Goal: Task Accomplishment & Management: Use online tool/utility

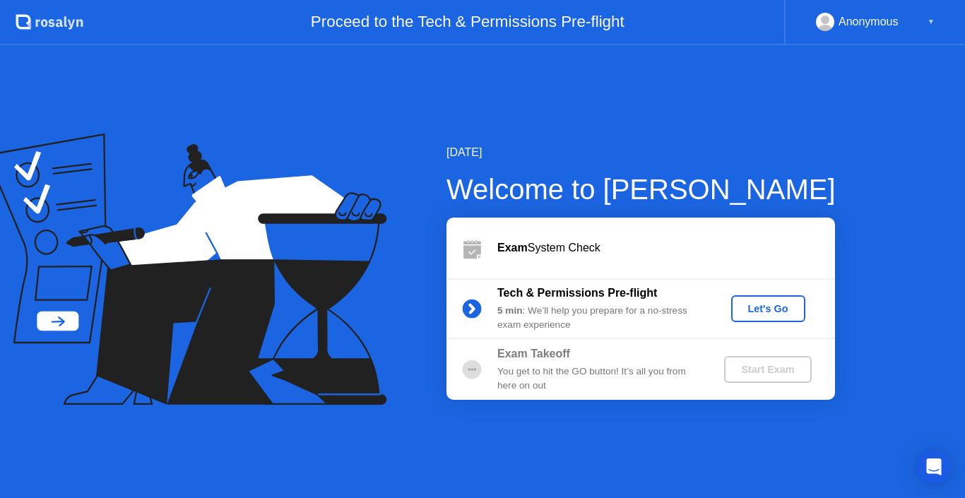
click at [762, 310] on div "Let's Go" at bounding box center [768, 308] width 63 height 11
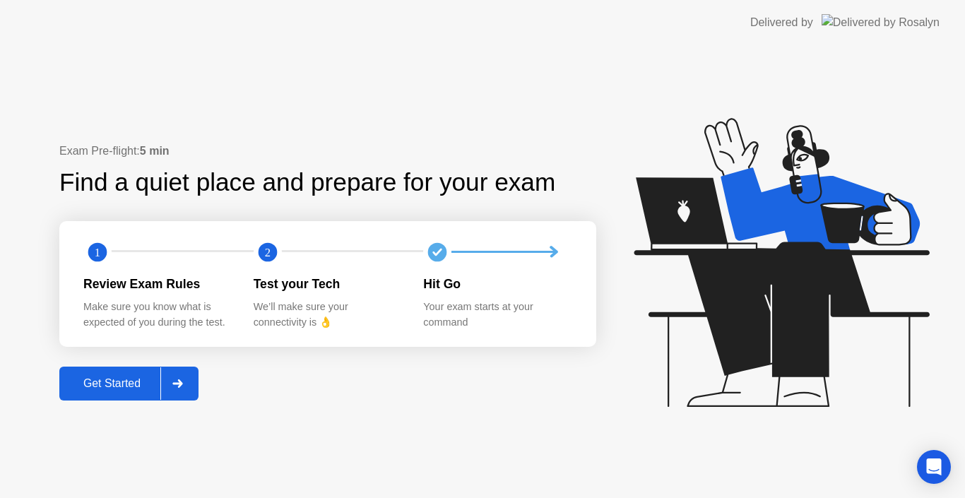
click at [103, 377] on div "Get Started" at bounding box center [112, 383] width 97 height 13
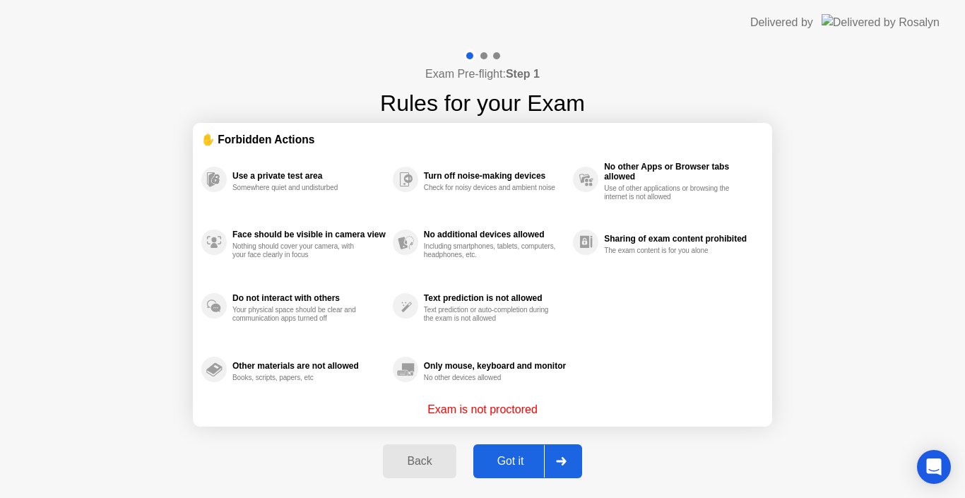
click at [514, 452] on button "Got it" at bounding box center [527, 461] width 109 height 34
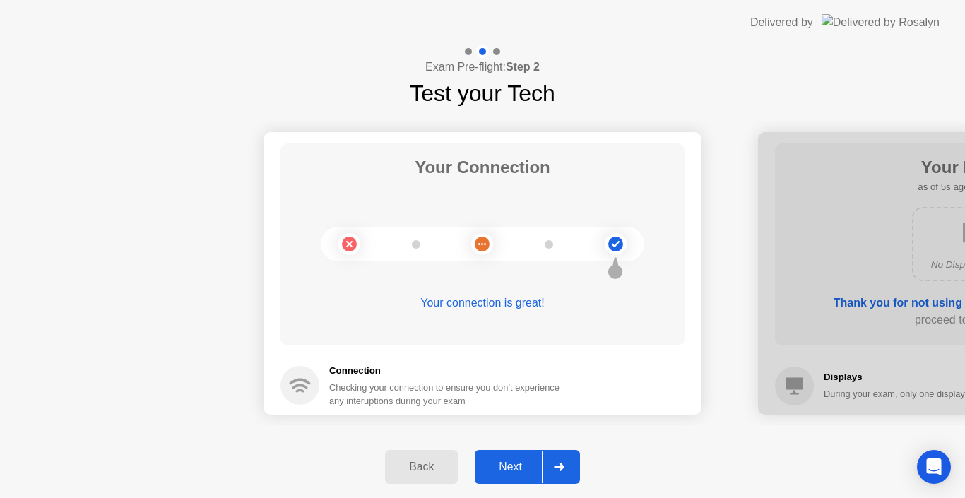
click at [514, 462] on div "Next" at bounding box center [510, 467] width 63 height 13
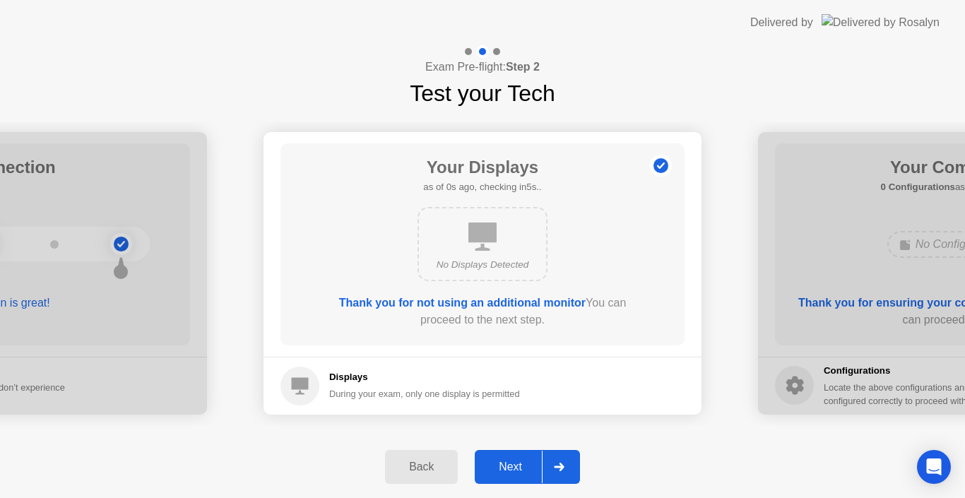
click at [515, 463] on div "Next" at bounding box center [510, 467] width 63 height 13
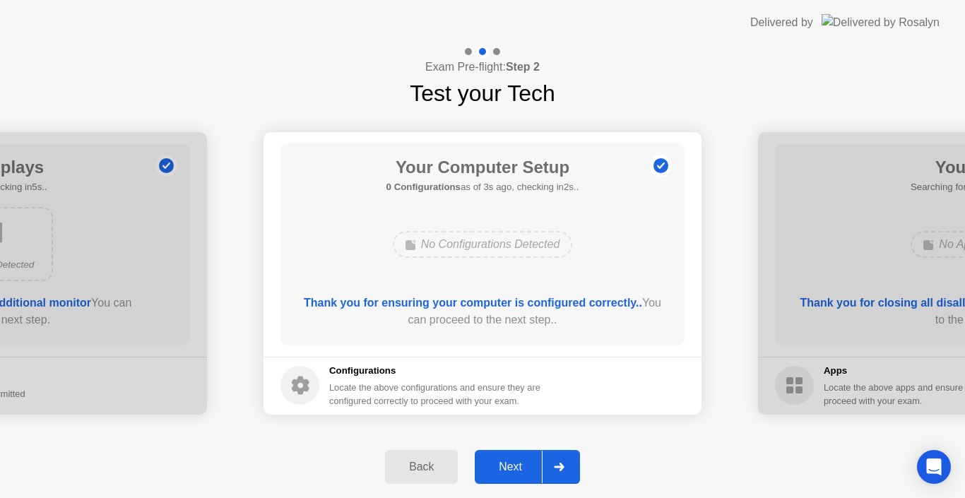
click at [515, 463] on div "Next" at bounding box center [510, 467] width 63 height 13
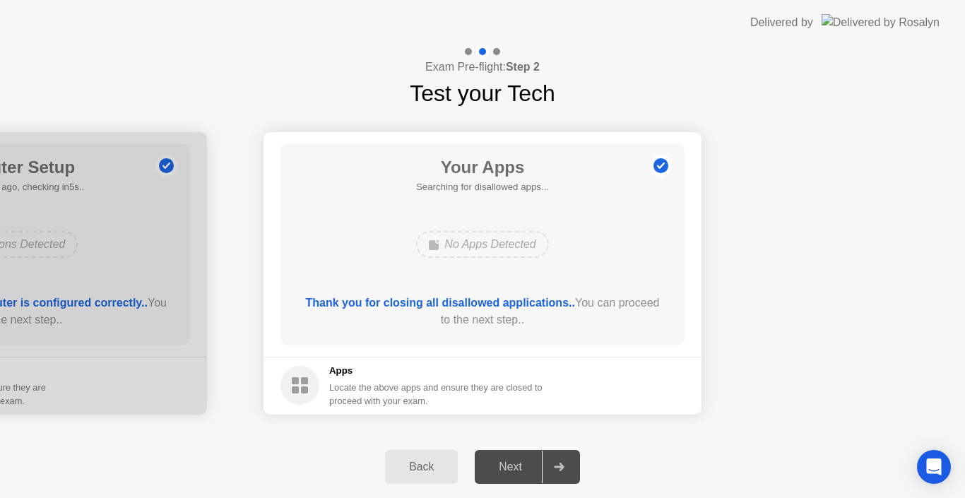
click at [515, 463] on div "Next" at bounding box center [510, 467] width 63 height 13
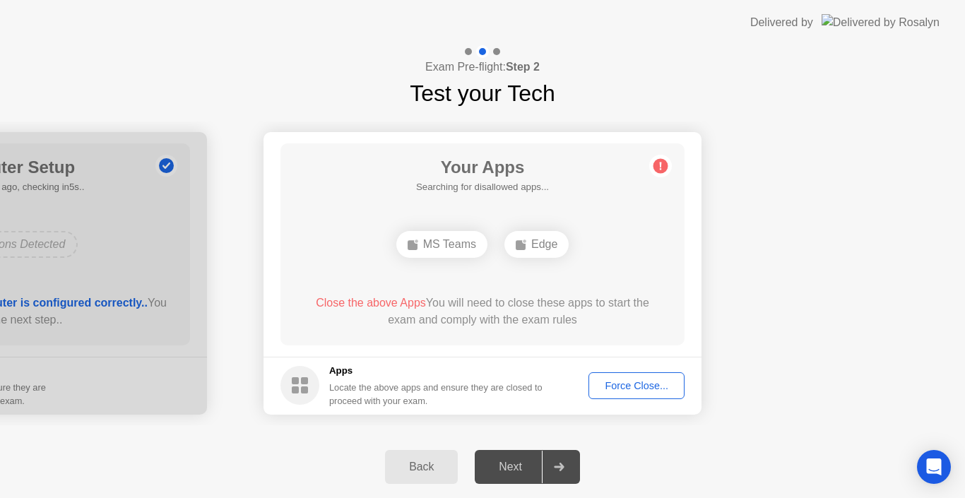
click at [638, 390] on div "Force Close..." at bounding box center [637, 385] width 86 height 11
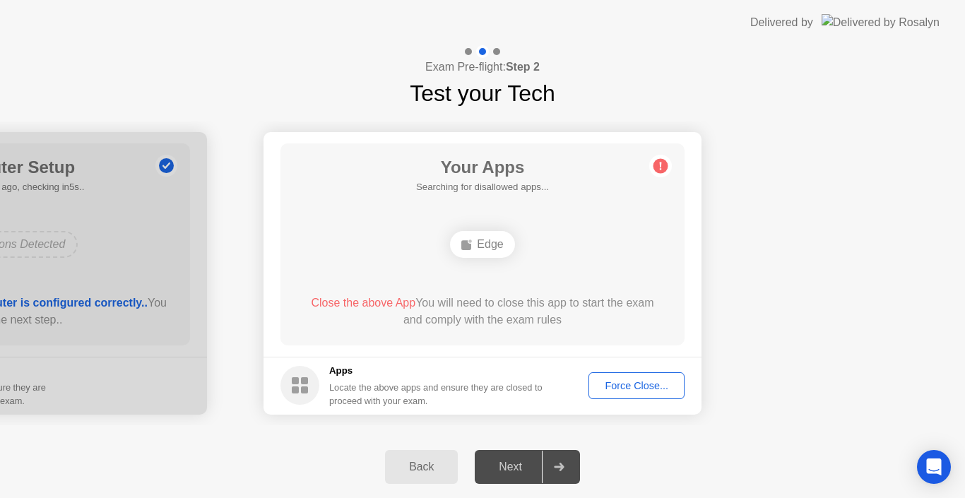
click at [517, 466] on div "Next" at bounding box center [510, 467] width 63 height 13
click at [576, 470] on div at bounding box center [559, 467] width 34 height 33
click at [646, 384] on div "Force Close..." at bounding box center [637, 385] width 86 height 11
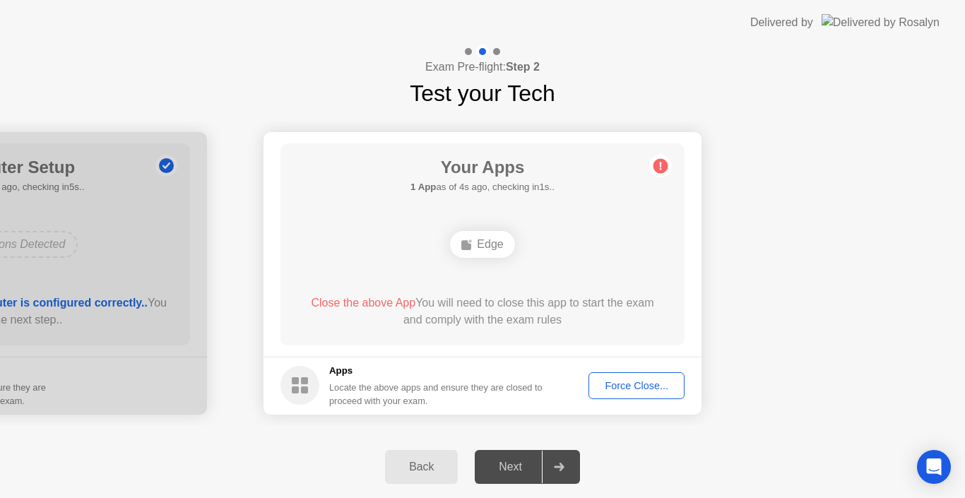
click at [688, 480] on div "Back Next" at bounding box center [482, 467] width 965 height 62
click at [666, 103] on div "Exam Pre-flight: Step 2 Test your Tech" at bounding box center [482, 77] width 965 height 65
click at [613, 389] on div "Force Close..." at bounding box center [637, 385] width 86 height 11
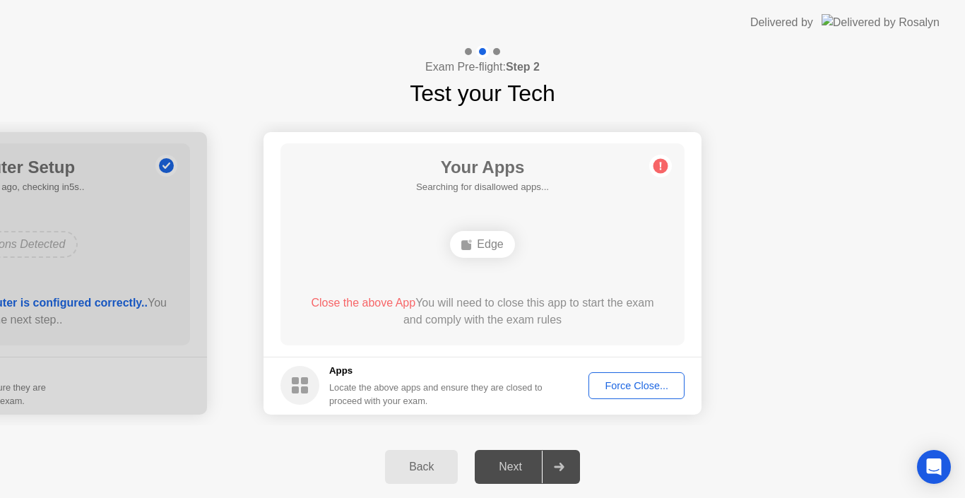
click at [614, 394] on button "Force Close..." at bounding box center [637, 385] width 96 height 27
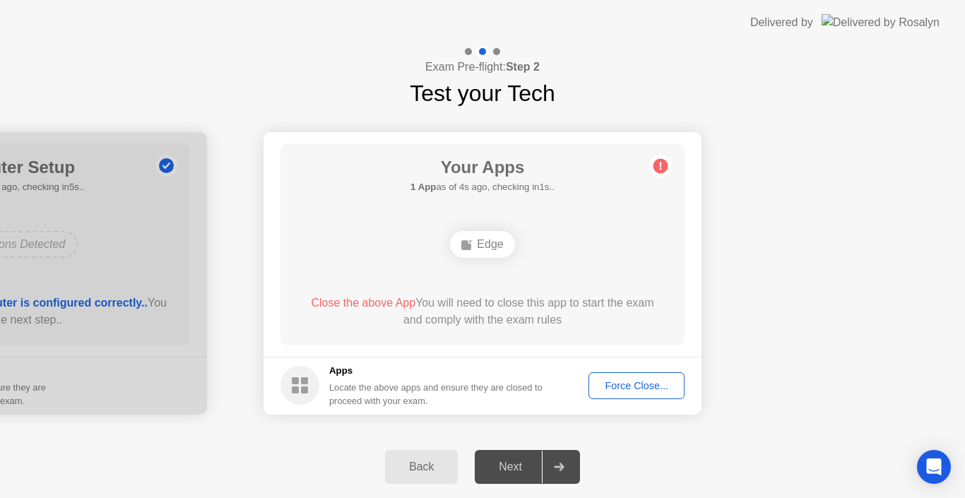
drag, startPoint x: 784, startPoint y: 253, endPoint x: 891, endPoint y: 12, distance: 263.5
click at [626, 375] on button "Force Close..." at bounding box center [637, 385] width 96 height 27
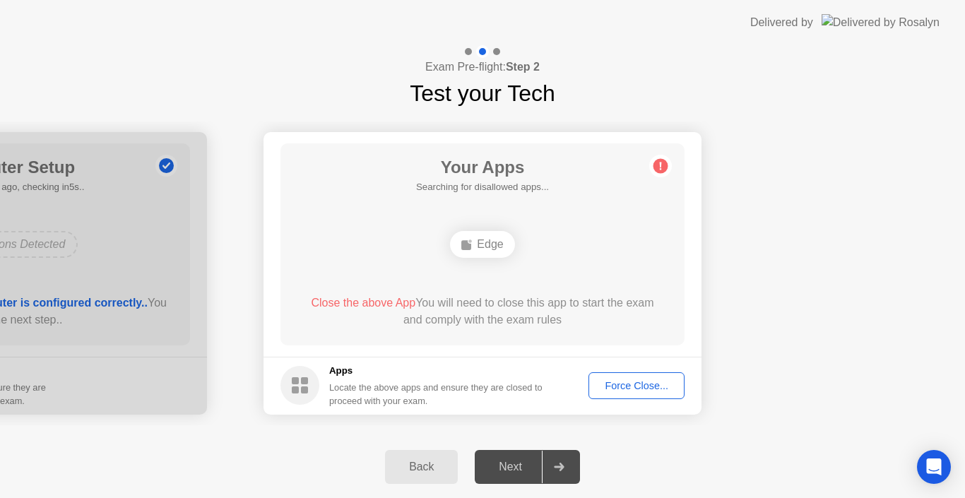
click at [508, 466] on div "Next" at bounding box center [510, 467] width 63 height 13
click at [659, 163] on circle at bounding box center [661, 165] width 15 height 15
click at [468, 250] on div "Edge" at bounding box center [482, 244] width 64 height 27
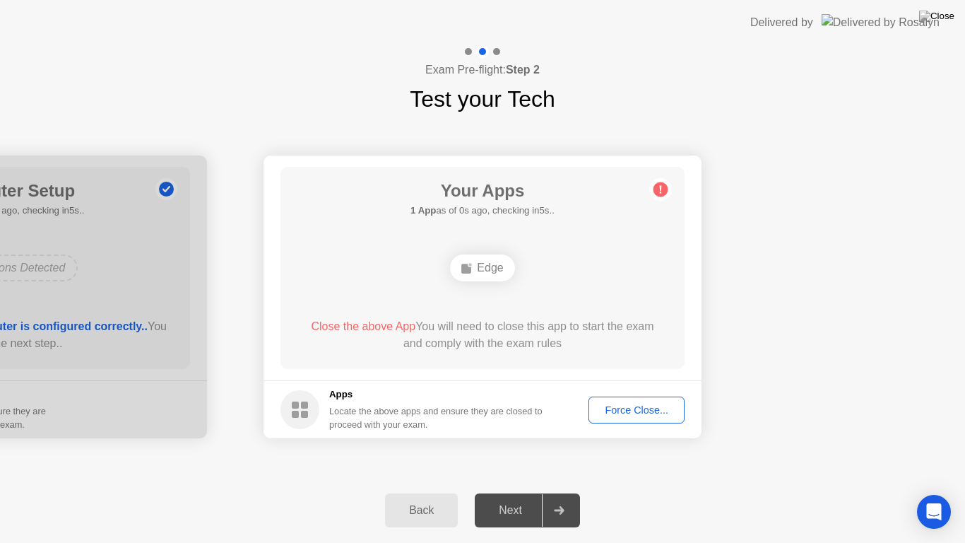
click at [753, 8] on header "Delivered by" at bounding box center [482, 22] width 965 height 45
click at [646, 407] on div "Force Close..." at bounding box center [637, 409] width 86 height 11
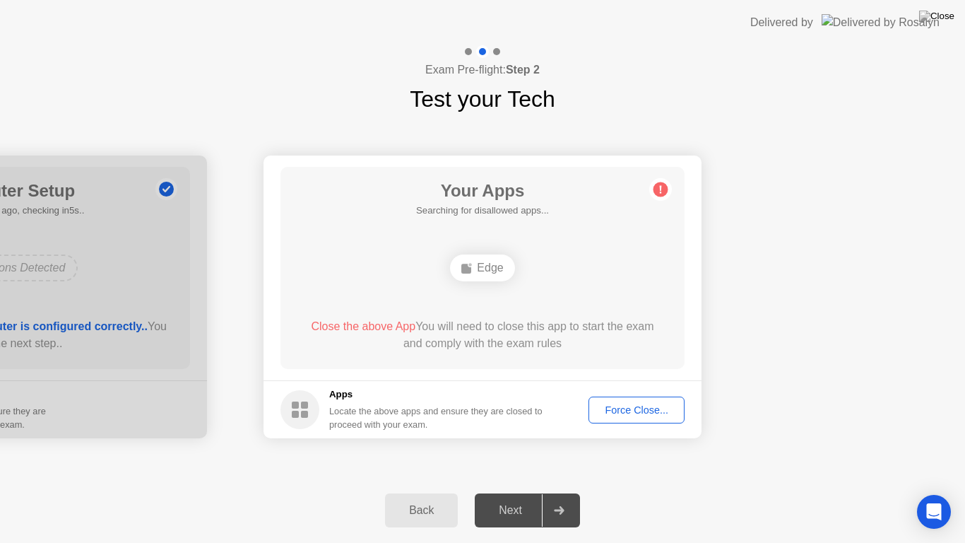
click at [560, 69] on div "Exam Pre-flight: Step 2 Test your Tech" at bounding box center [482, 80] width 965 height 71
click at [949, 0] on header "Delivered by" at bounding box center [482, 22] width 965 height 45
click at [743, 13] on header "Delivered by" at bounding box center [482, 22] width 965 height 45
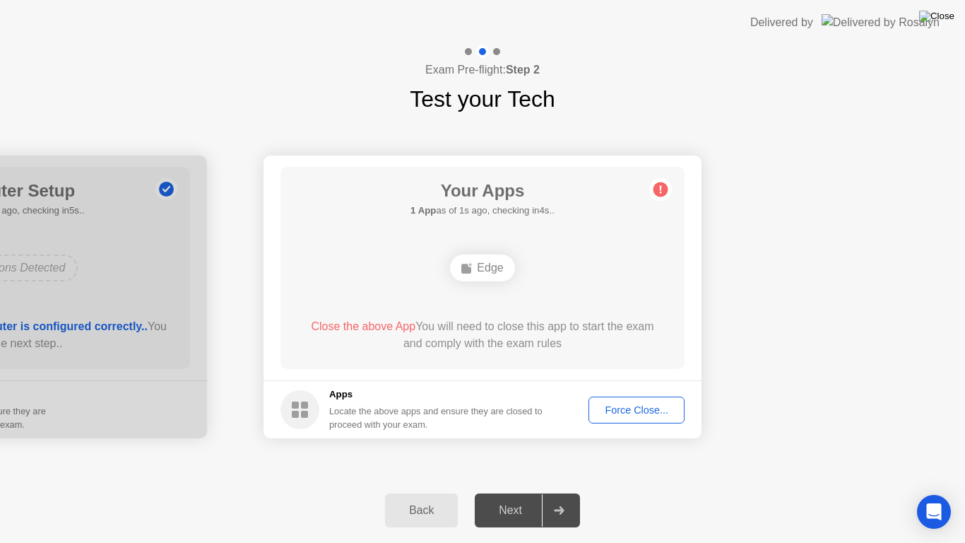
click at [950, 18] on img at bounding box center [936, 16] width 35 height 11
click at [622, 404] on div "Force Close..." at bounding box center [637, 409] width 86 height 11
click at [622, 497] on div at bounding box center [482, 543] width 965 height 0
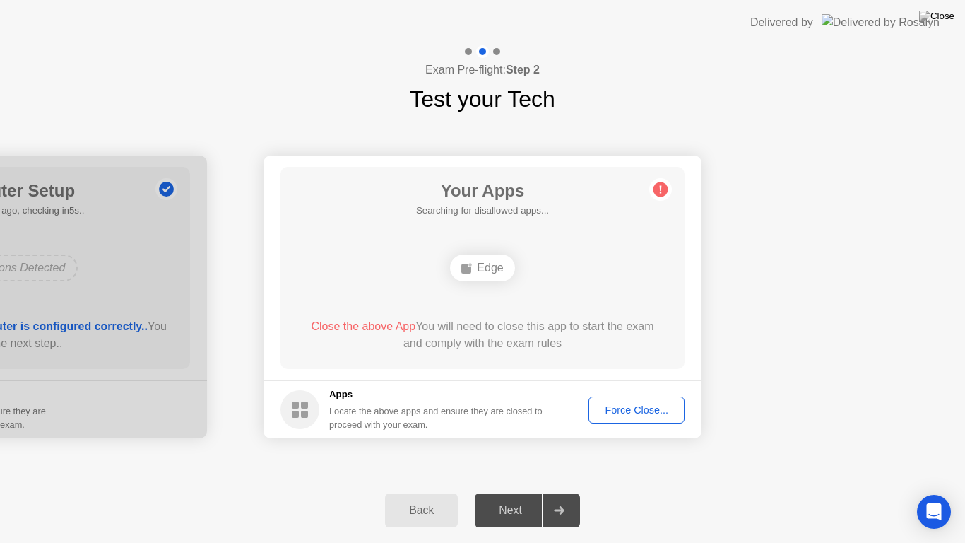
click at [964, 497] on div "Back Next" at bounding box center [482, 510] width 965 height 65
click at [745, 497] on div "Back Next" at bounding box center [482, 510] width 965 height 65
click at [662, 187] on circle at bounding box center [661, 189] width 15 height 15
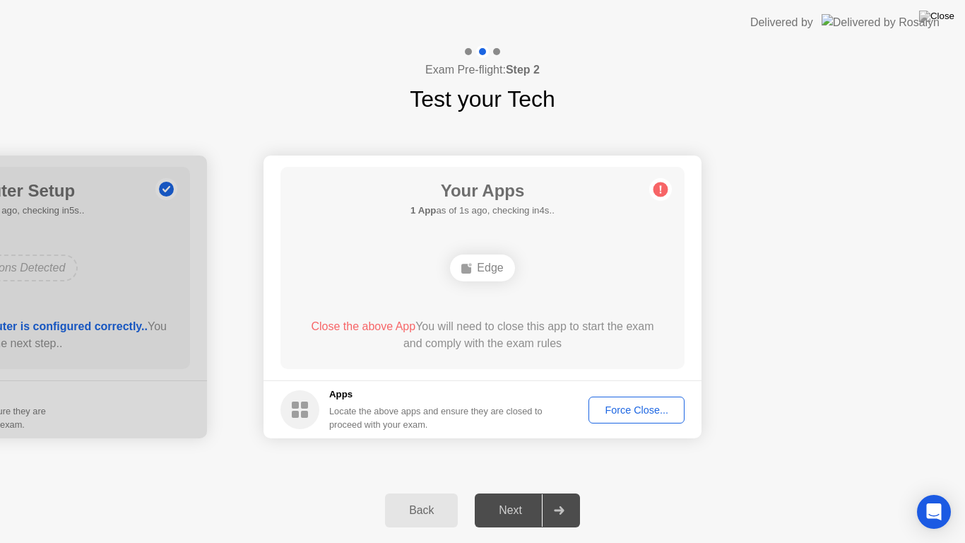
click at [662, 187] on circle at bounding box center [661, 189] width 15 height 15
click at [921, 0] on div "Delivered by" at bounding box center [844, 22] width 189 height 45
click at [663, 0] on header "Delivered by" at bounding box center [482, 22] width 965 height 45
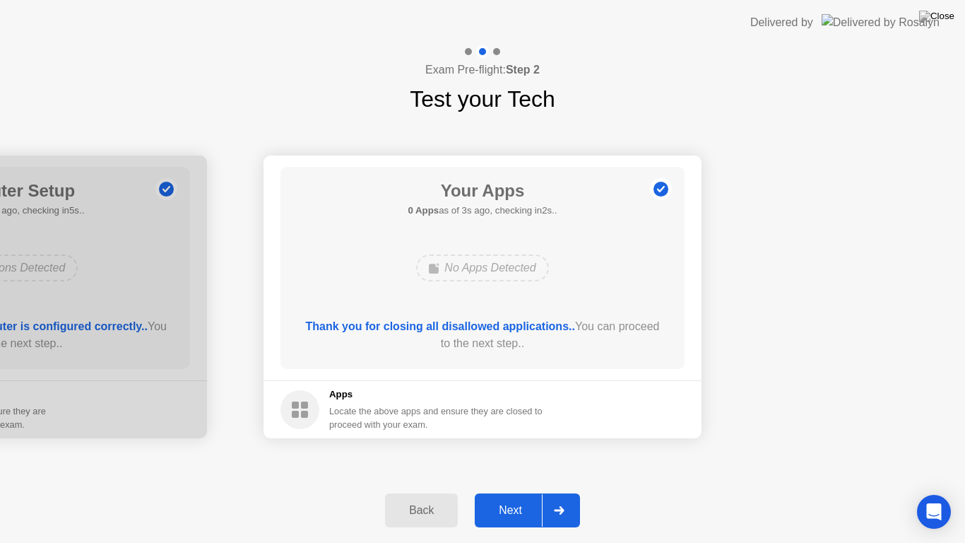
click at [617, 31] on header "Delivered by" at bounding box center [482, 22] width 965 height 45
click at [514, 497] on div "Next" at bounding box center [510, 510] width 63 height 13
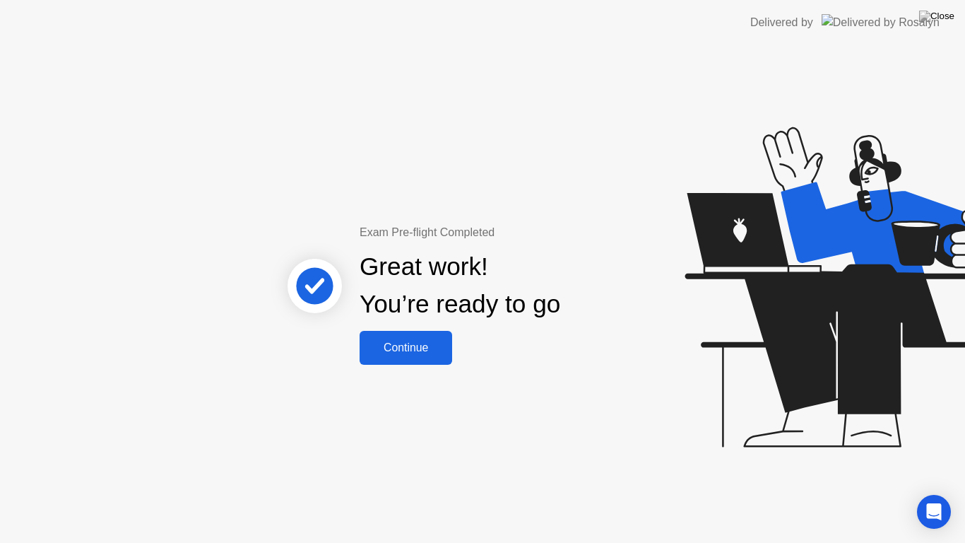
click at [403, 346] on div "Continue" at bounding box center [406, 347] width 84 height 13
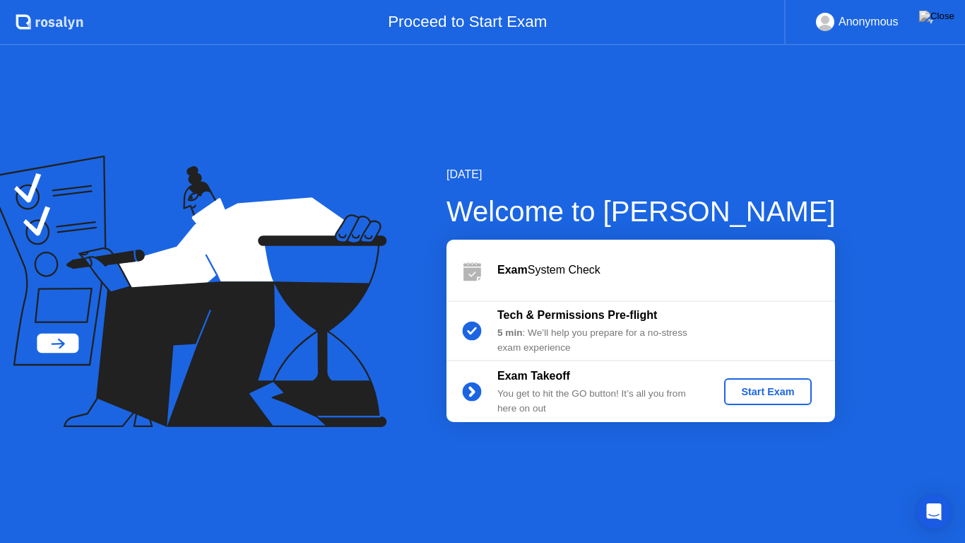
click at [778, 386] on div "Start Exam" at bounding box center [768, 391] width 76 height 11
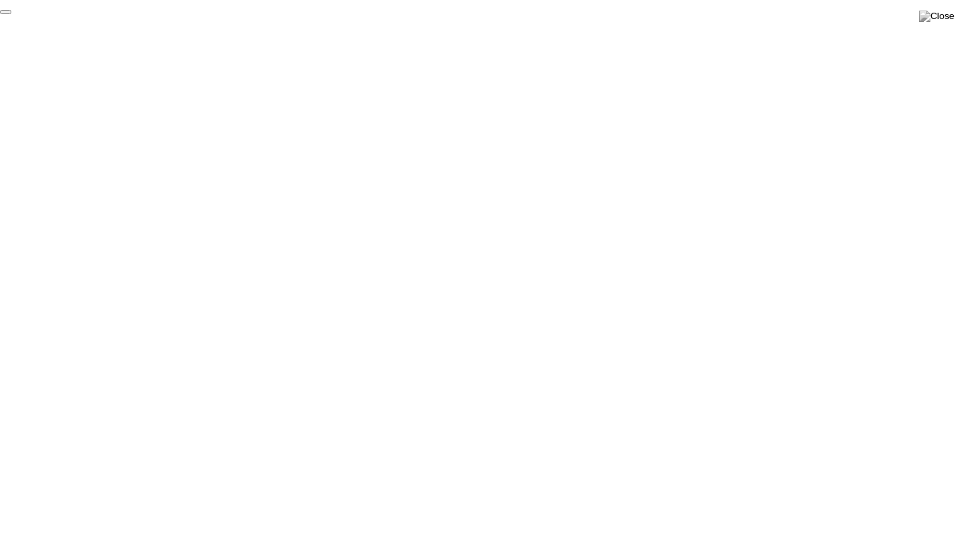
click div "End Proctoring Session"
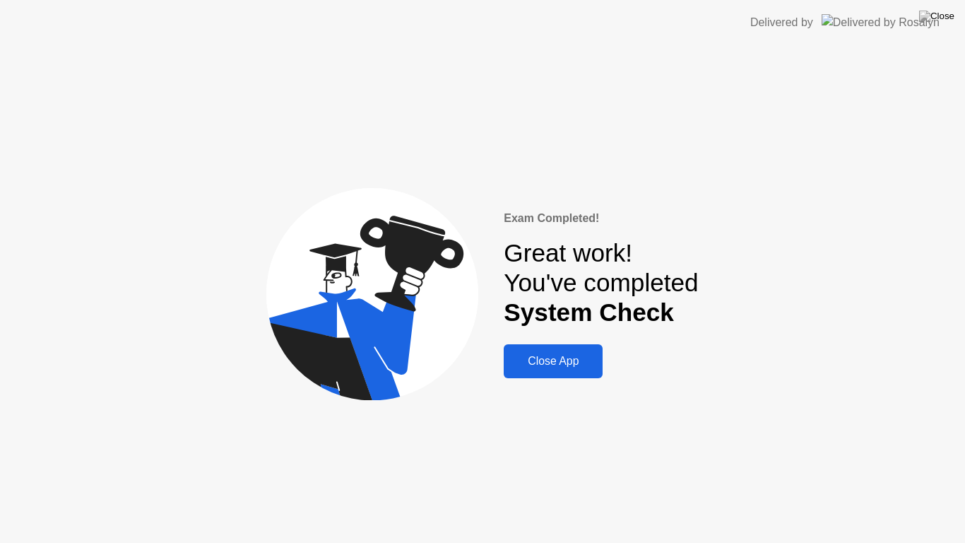
click at [543, 360] on div "Close App" at bounding box center [553, 361] width 90 height 13
